Goal: Find specific page/section: Find specific page/section

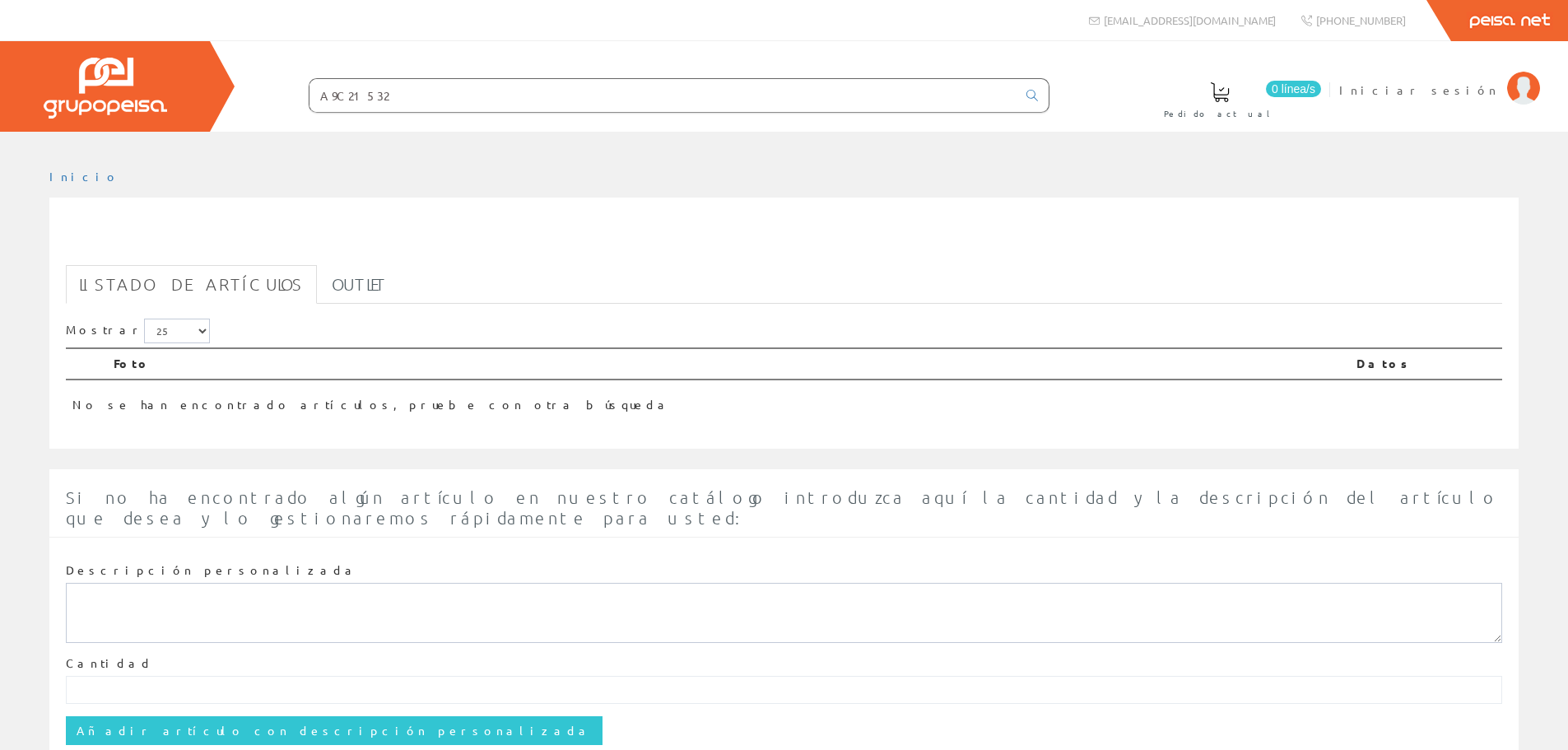
drag, startPoint x: 378, startPoint y: 86, endPoint x: 238, endPoint y: 69, distance: 141.0
click at [240, 70] on div "0 línea/s Pedido actual Iniciar sesión" at bounding box center [784, 87] width 1568 height 91
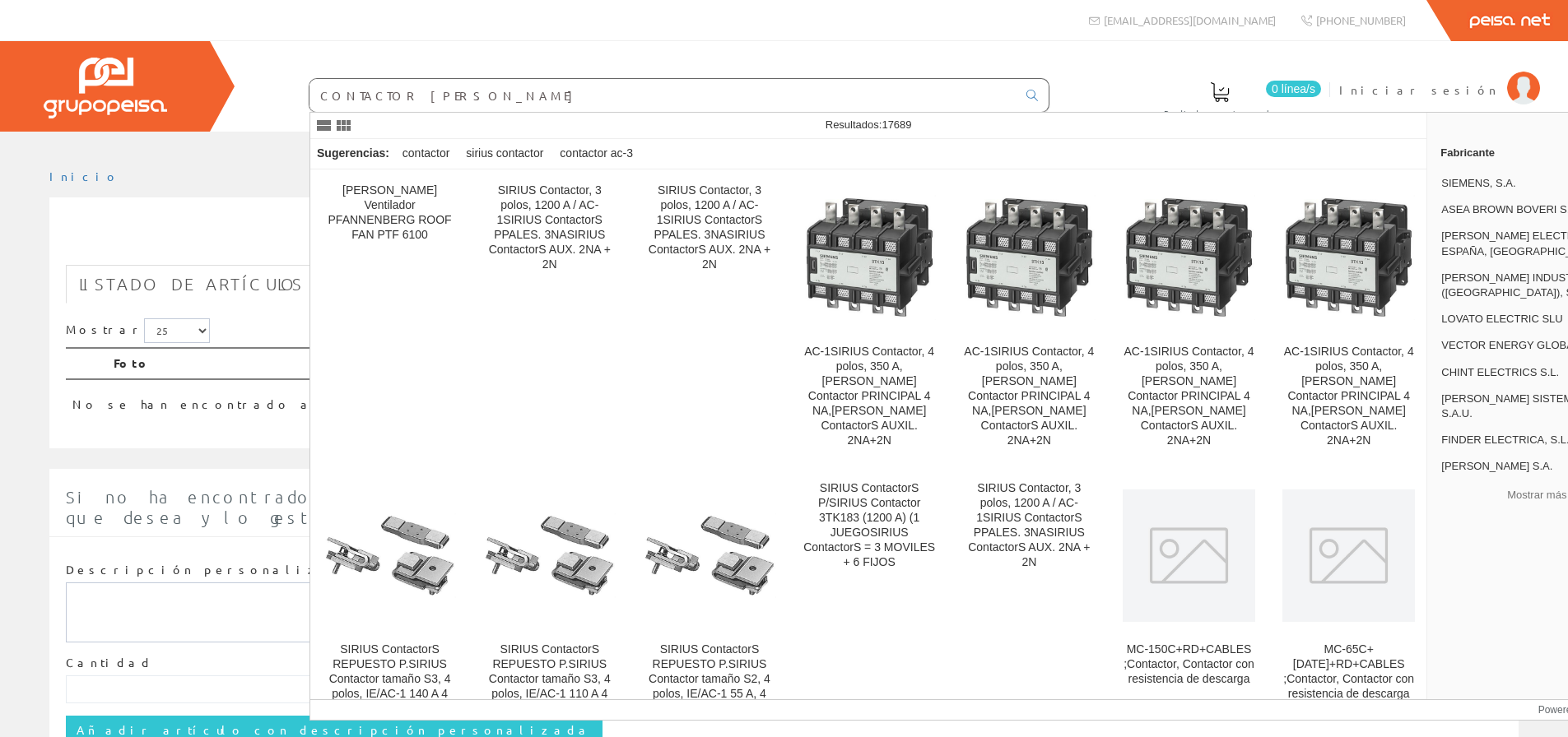
type input "CONTACTOR [PERSON_NAME]"
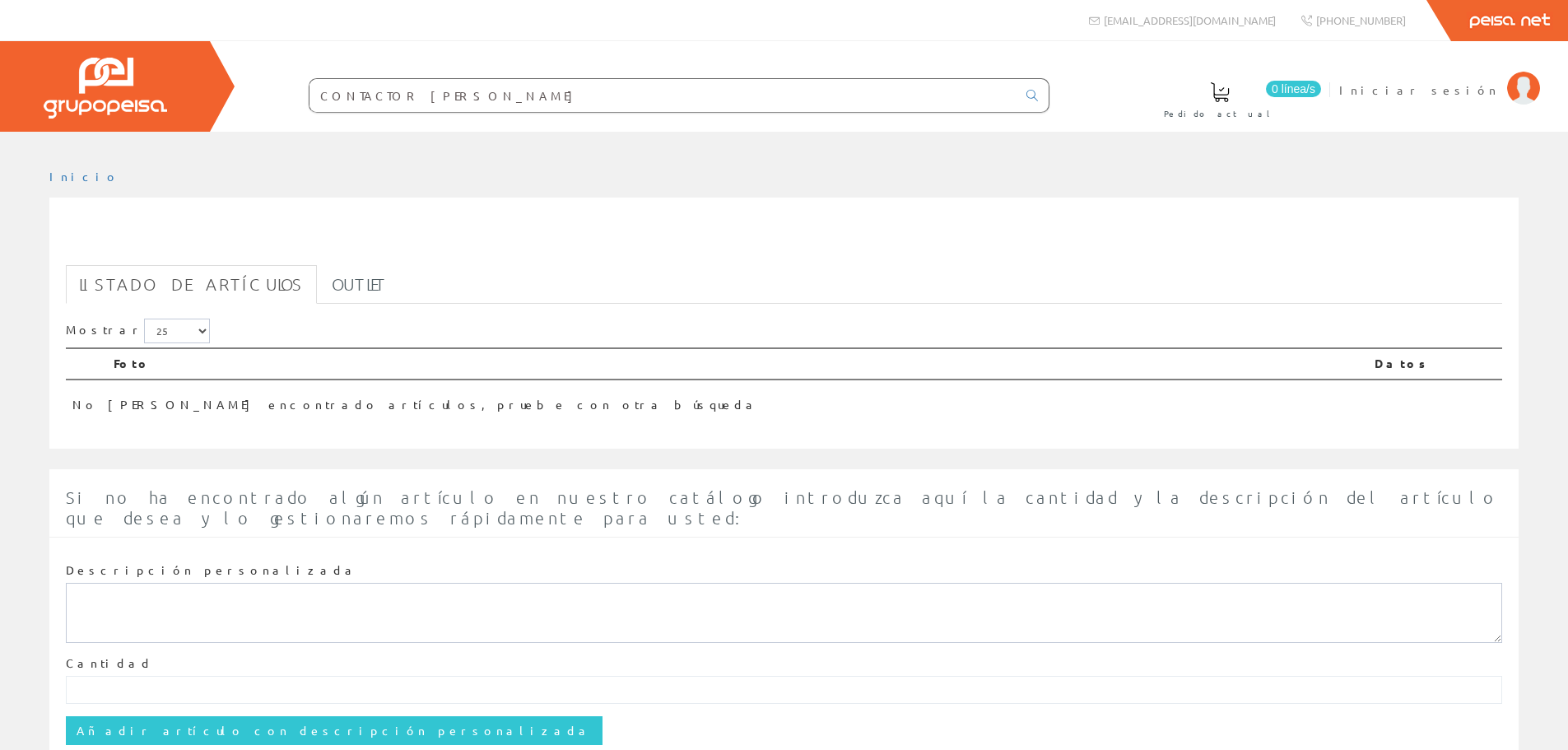
click at [416, 92] on input "CONTACTOR [PERSON_NAME]" at bounding box center [663, 96] width 707 height 33
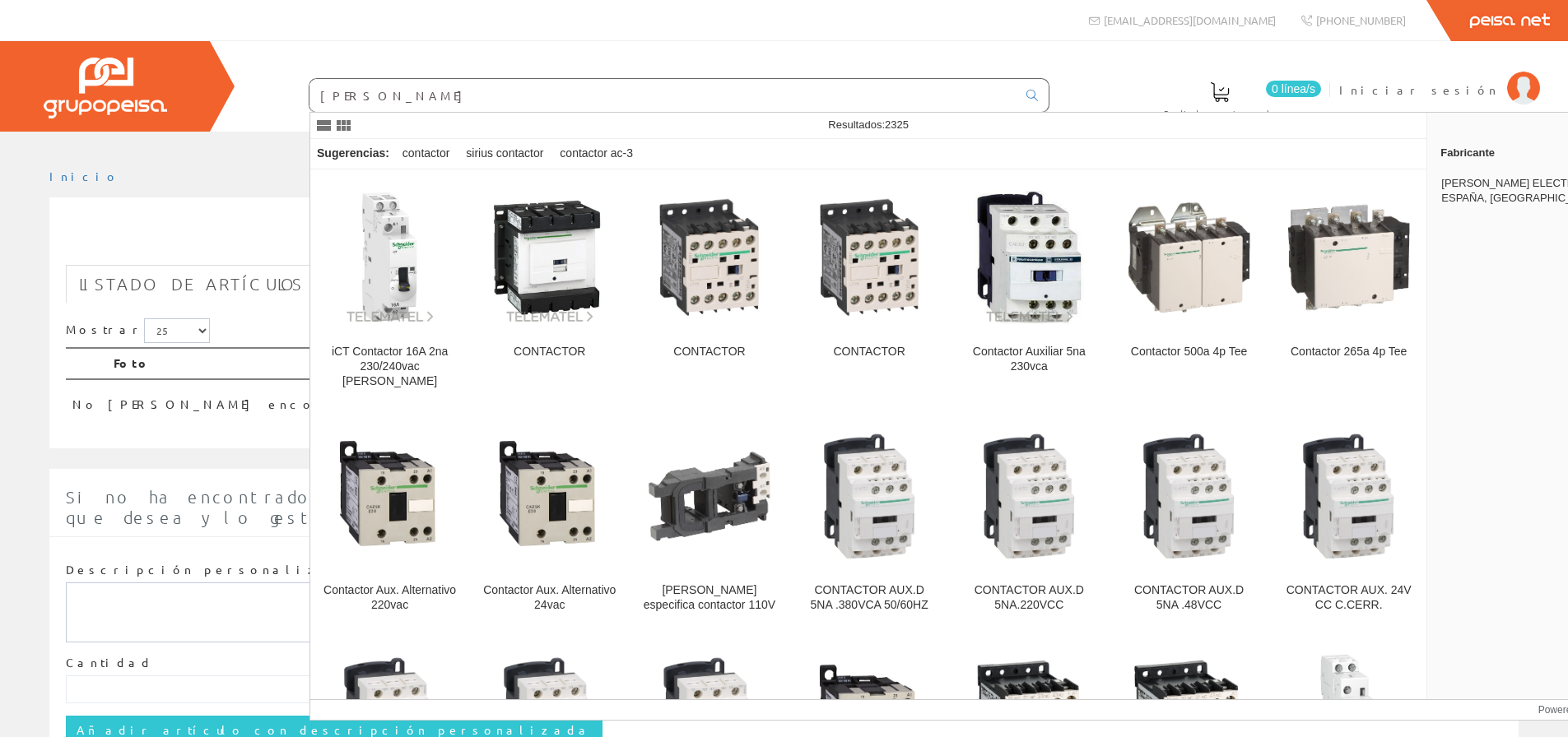
type input "[PERSON_NAME]"
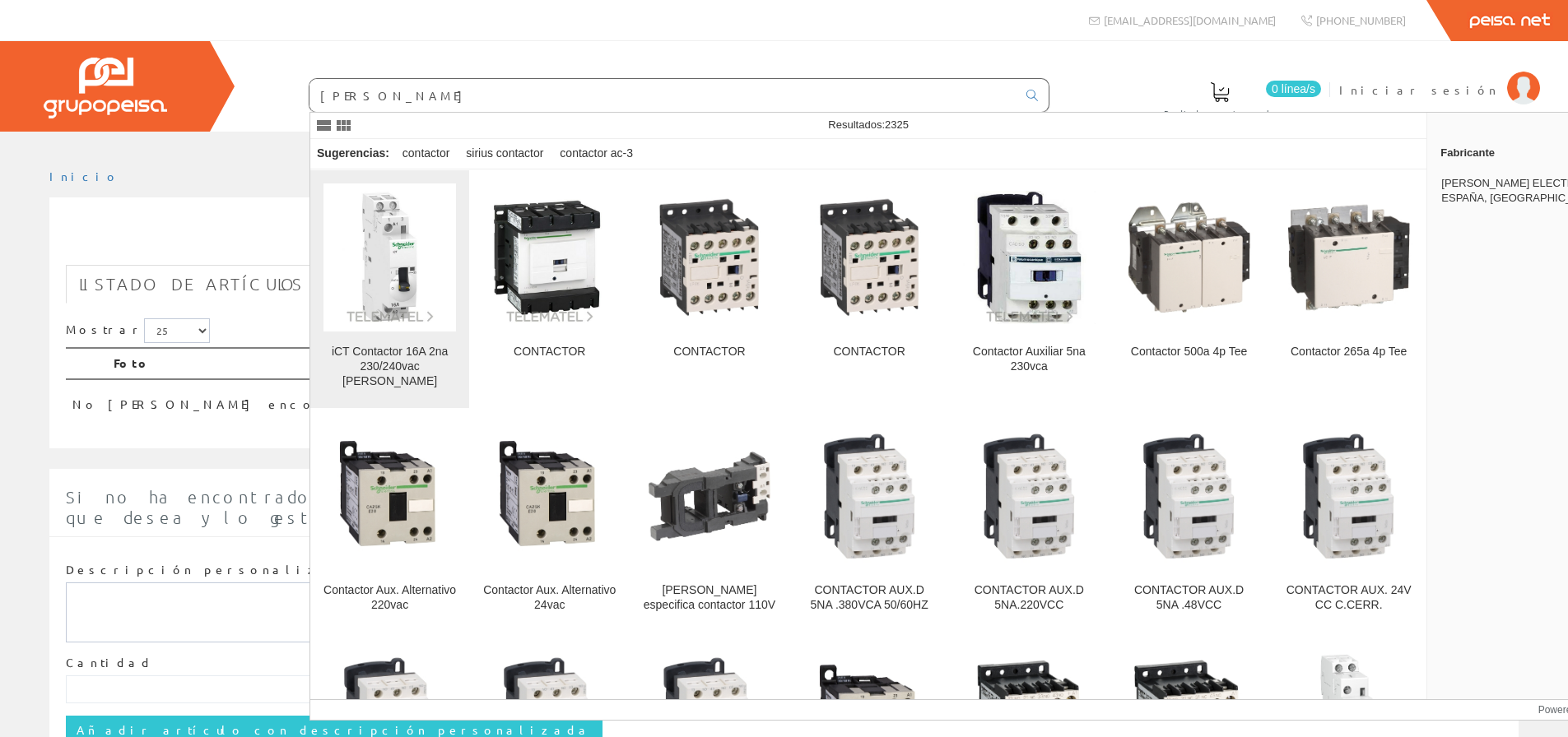
click at [399, 354] on div "iCT Contactor 16A 2na 230/240vac [PERSON_NAME]" at bounding box center [389, 368] width 133 height 44
